Goal: Entertainment & Leisure: Consume media (video, audio)

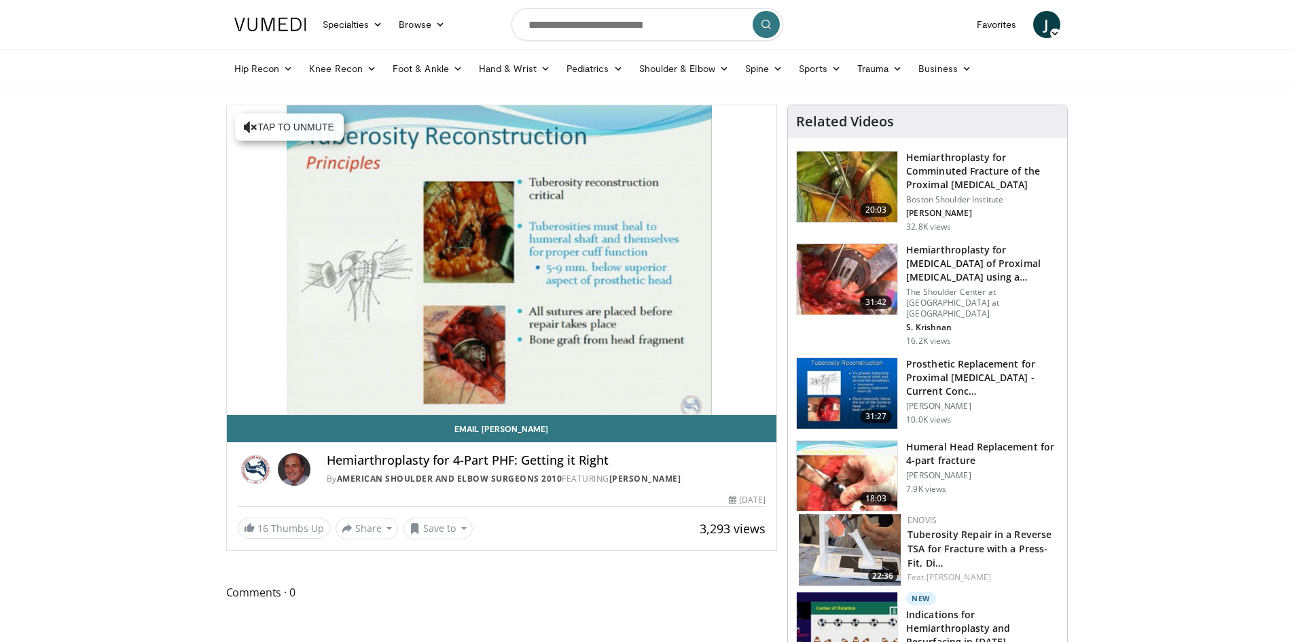
click at [271, 23] on img at bounding box center [270, 25] width 72 height 14
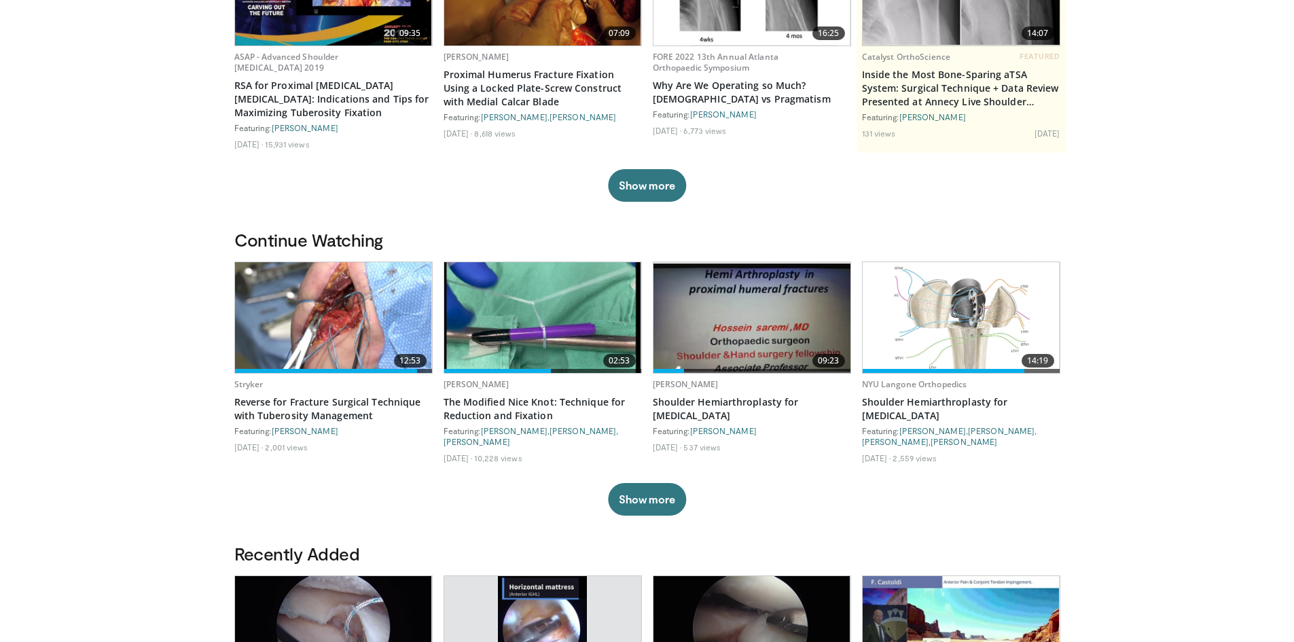
scroll to position [204, 0]
click at [391, 304] on img at bounding box center [333, 316] width 197 height 111
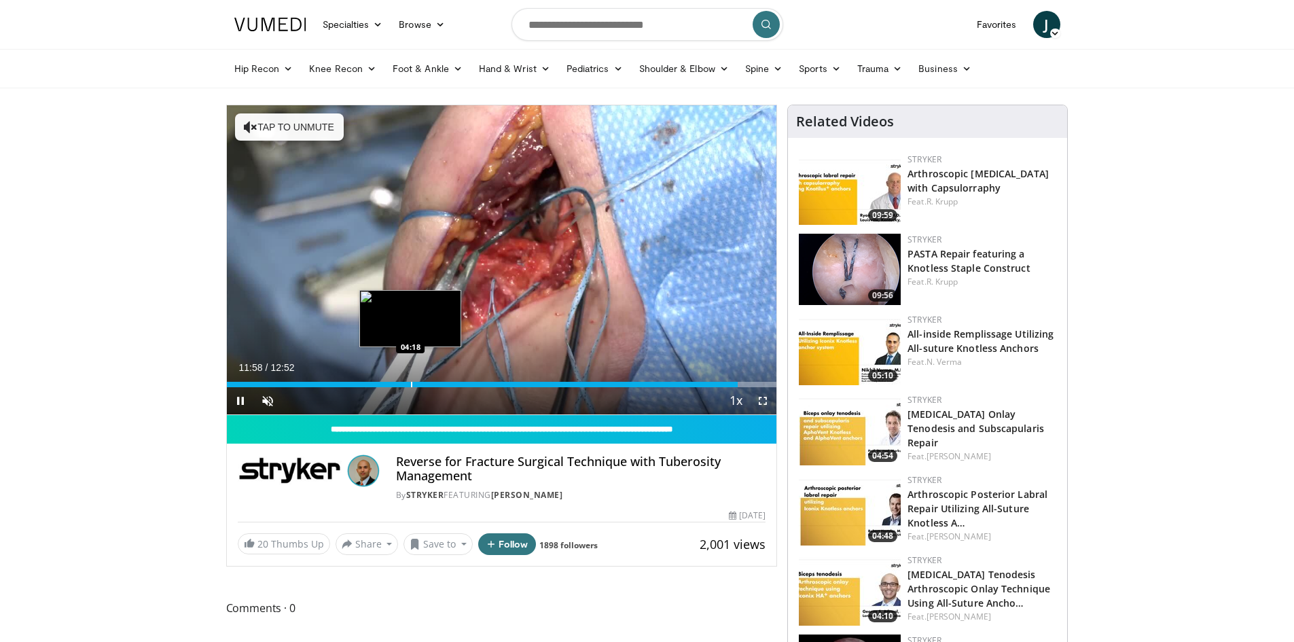
click at [410, 379] on div "Loaded : 100.00% 11:58 04:18" at bounding box center [502, 380] width 550 height 13
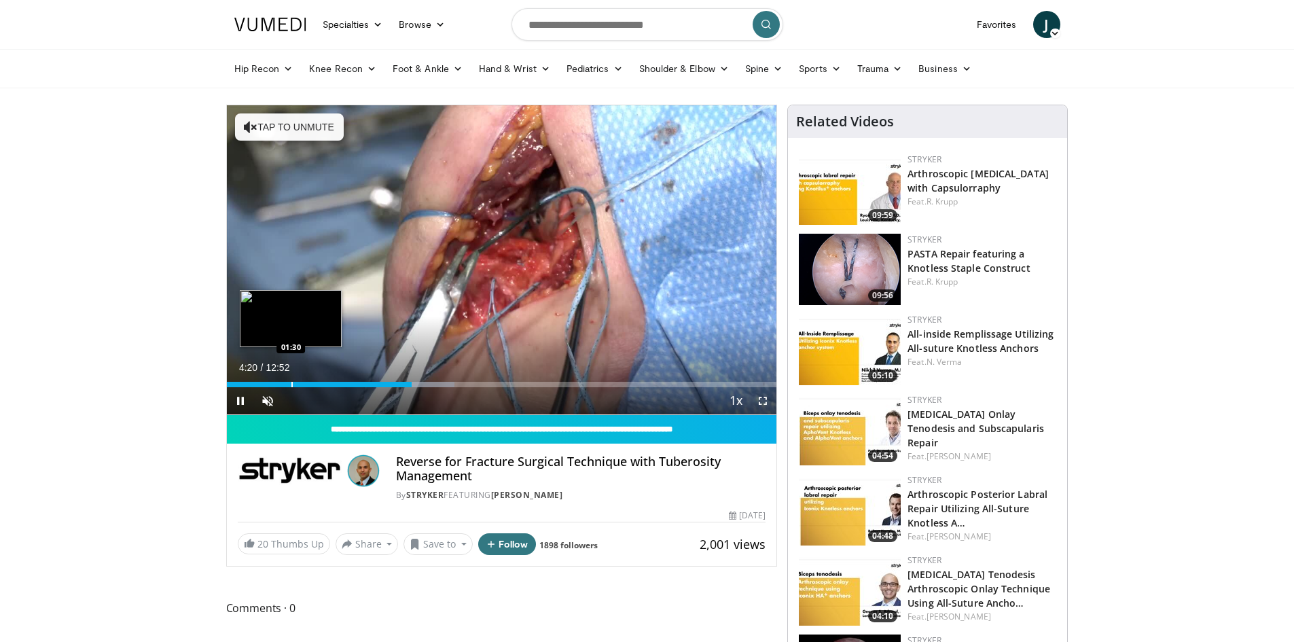
click at [291, 384] on div "Progress Bar" at bounding box center [291, 384] width 1 height 5
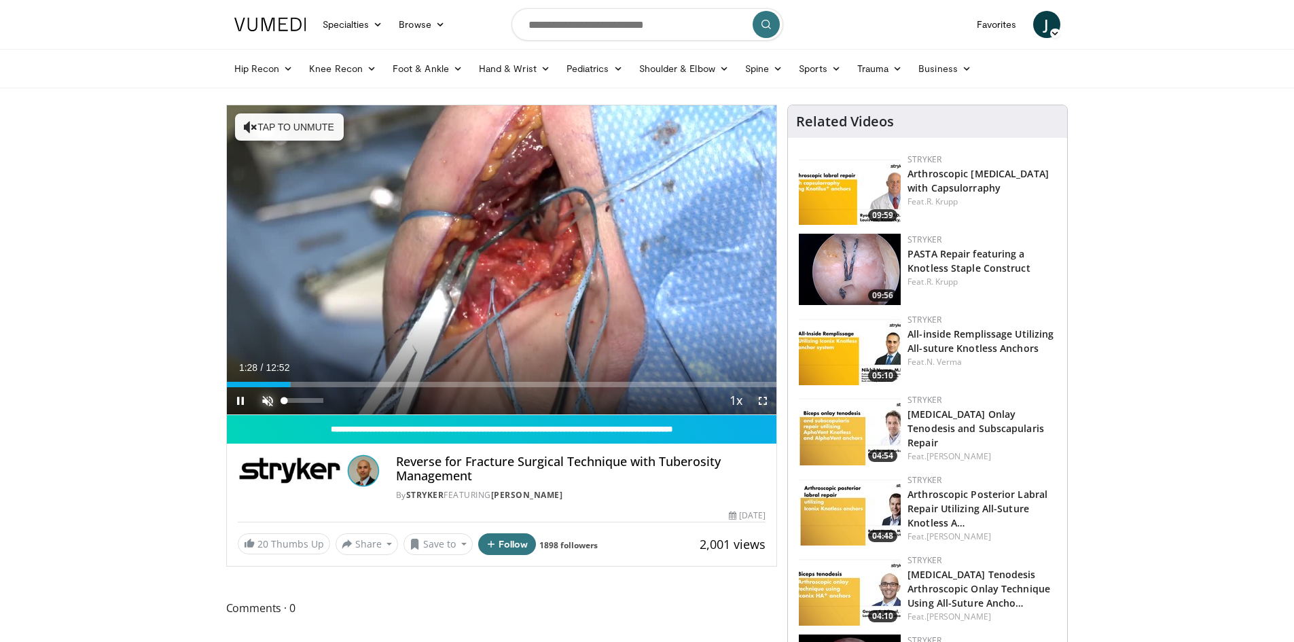
click at [259, 397] on span "Video Player" at bounding box center [267, 400] width 27 height 27
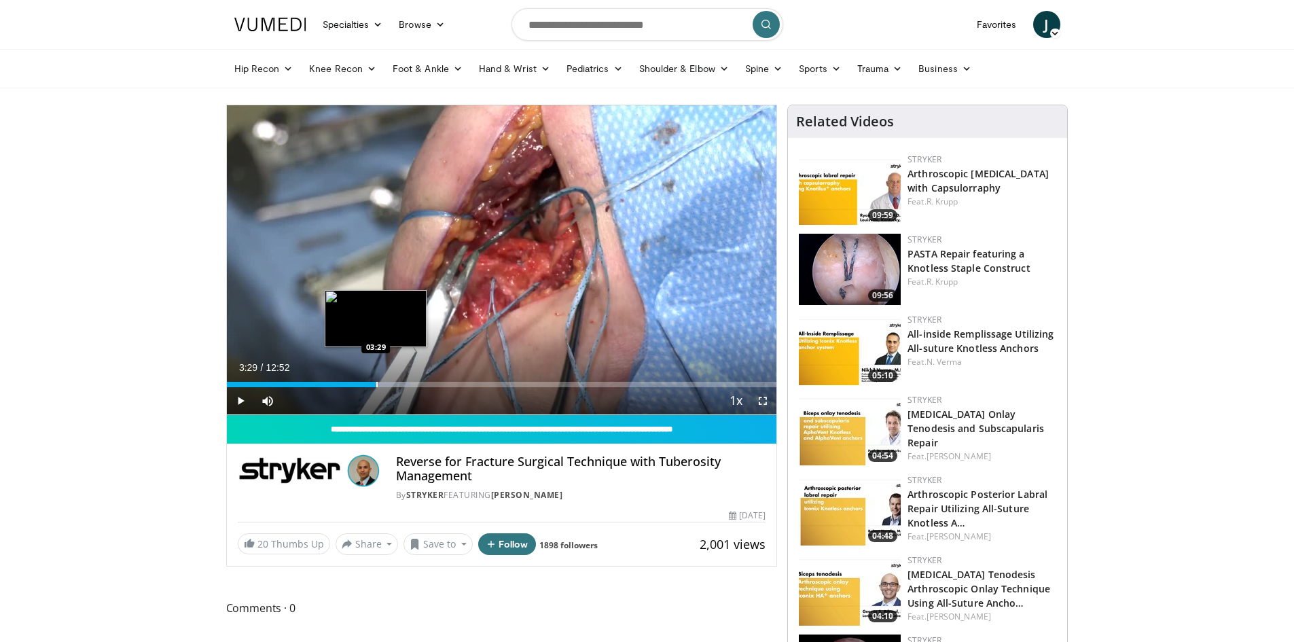
click at [376, 384] on div "Progress Bar" at bounding box center [376, 384] width 1 height 5
click at [398, 382] on div "Progress Bar" at bounding box center [398, 384] width 1 height 5
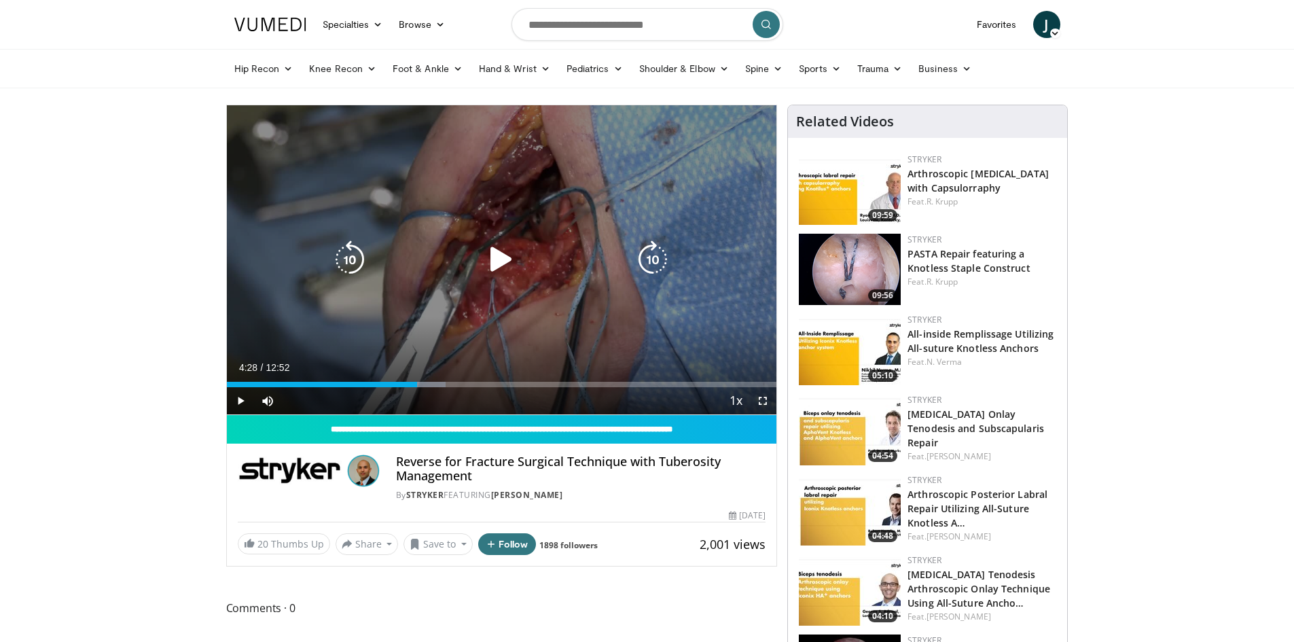
click at [0, 0] on div "Progress Bar" at bounding box center [0, 0] width 0 height 0
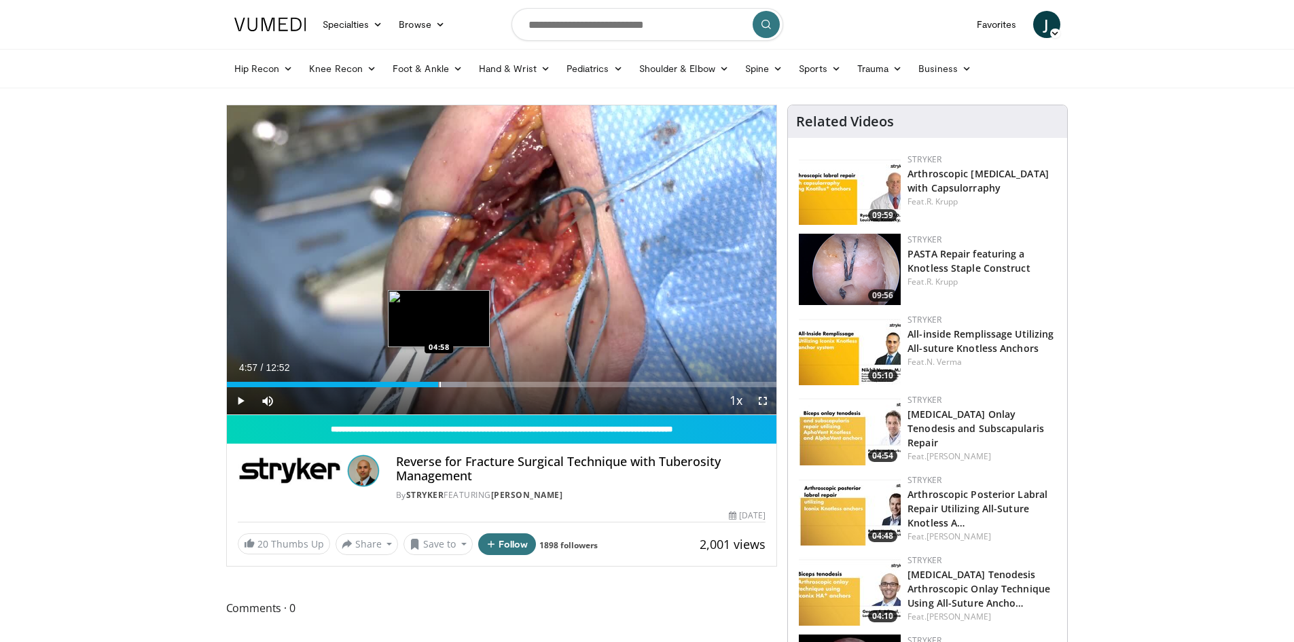
click at [439, 383] on div "Progress Bar" at bounding box center [439, 384] width 1 height 5
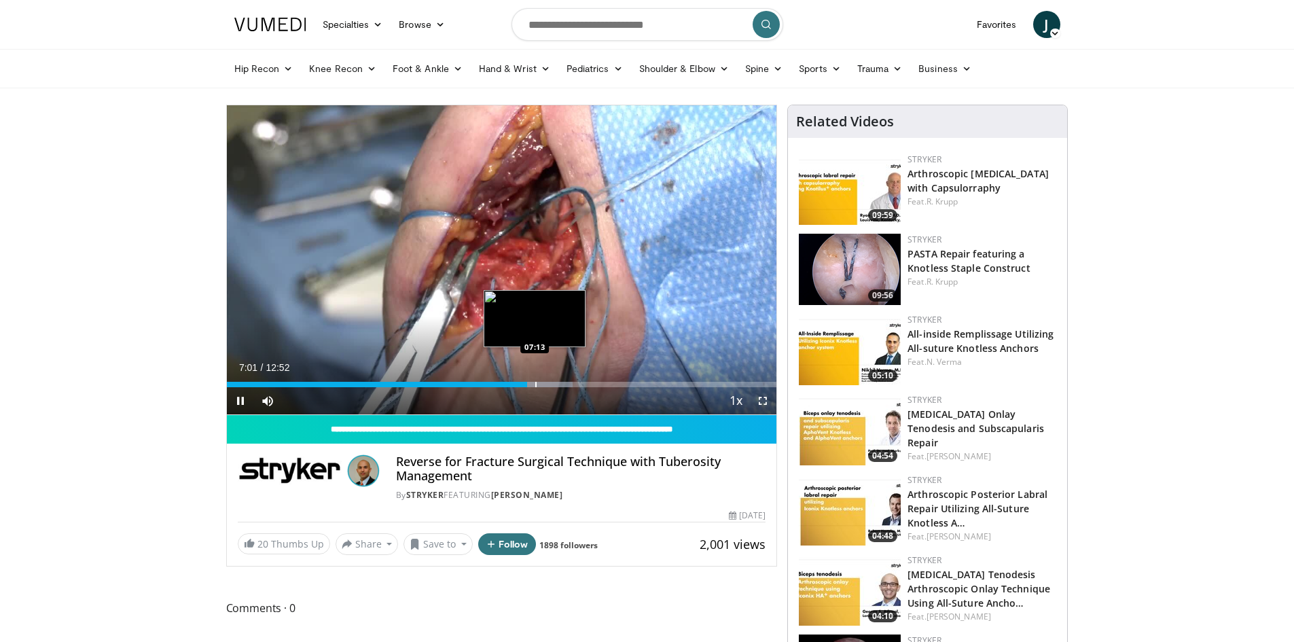
click at [535, 382] on div "Progress Bar" at bounding box center [535, 384] width 1 height 5
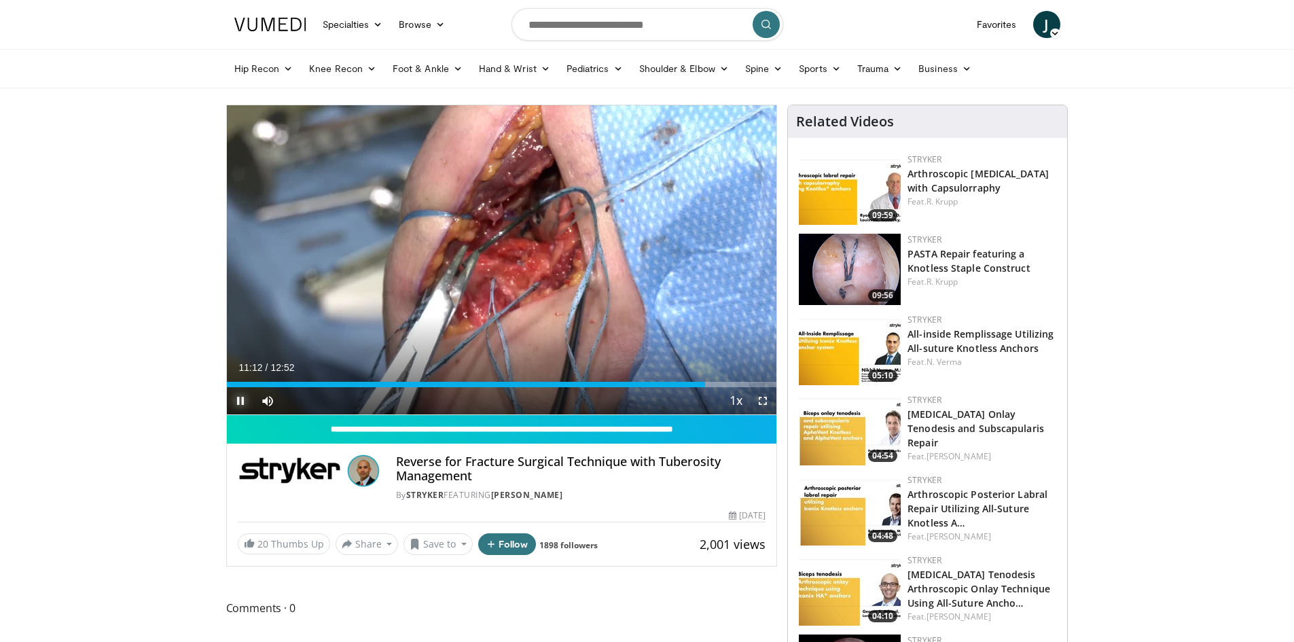
click at [242, 408] on span "Video Player" at bounding box center [240, 400] width 27 height 27
